Goal: Navigation & Orientation: Find specific page/section

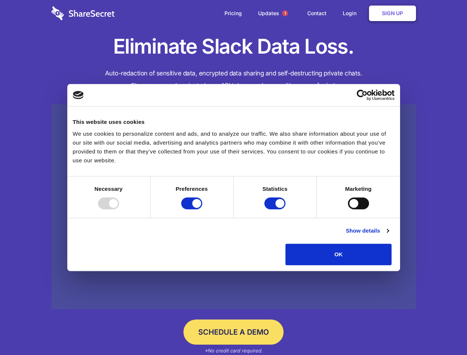
click at [119, 209] on div at bounding box center [108, 204] width 21 height 12
click at [202, 209] on input "Preferences" at bounding box center [191, 204] width 21 height 12
checkbox input "false"
click at [276, 209] on input "Statistics" at bounding box center [275, 204] width 21 height 12
checkbox input "false"
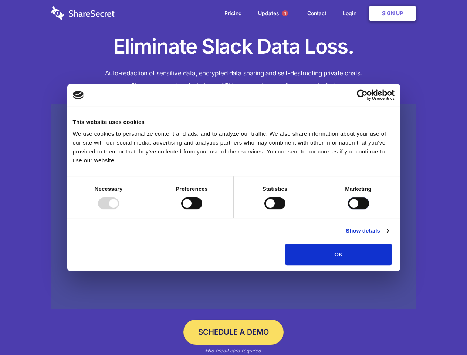
click at [348, 209] on input "Marketing" at bounding box center [358, 204] width 21 height 12
checkbox input "true"
click at [389, 235] on link "Show details" at bounding box center [367, 230] width 43 height 9
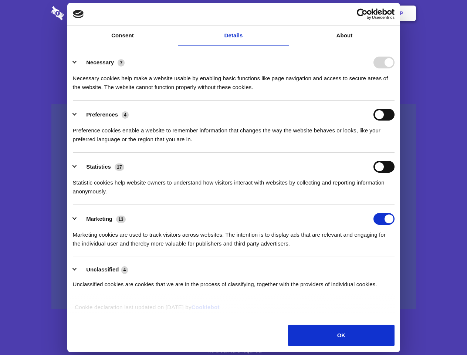
click at [395, 92] on div "Necessary 7 Necessary cookies help make a website usable by enabling basic func…" at bounding box center [234, 74] width 322 height 35
click at [285, 13] on span "1" at bounding box center [285, 13] width 6 height 6
